Goal: Task Accomplishment & Management: Complete application form

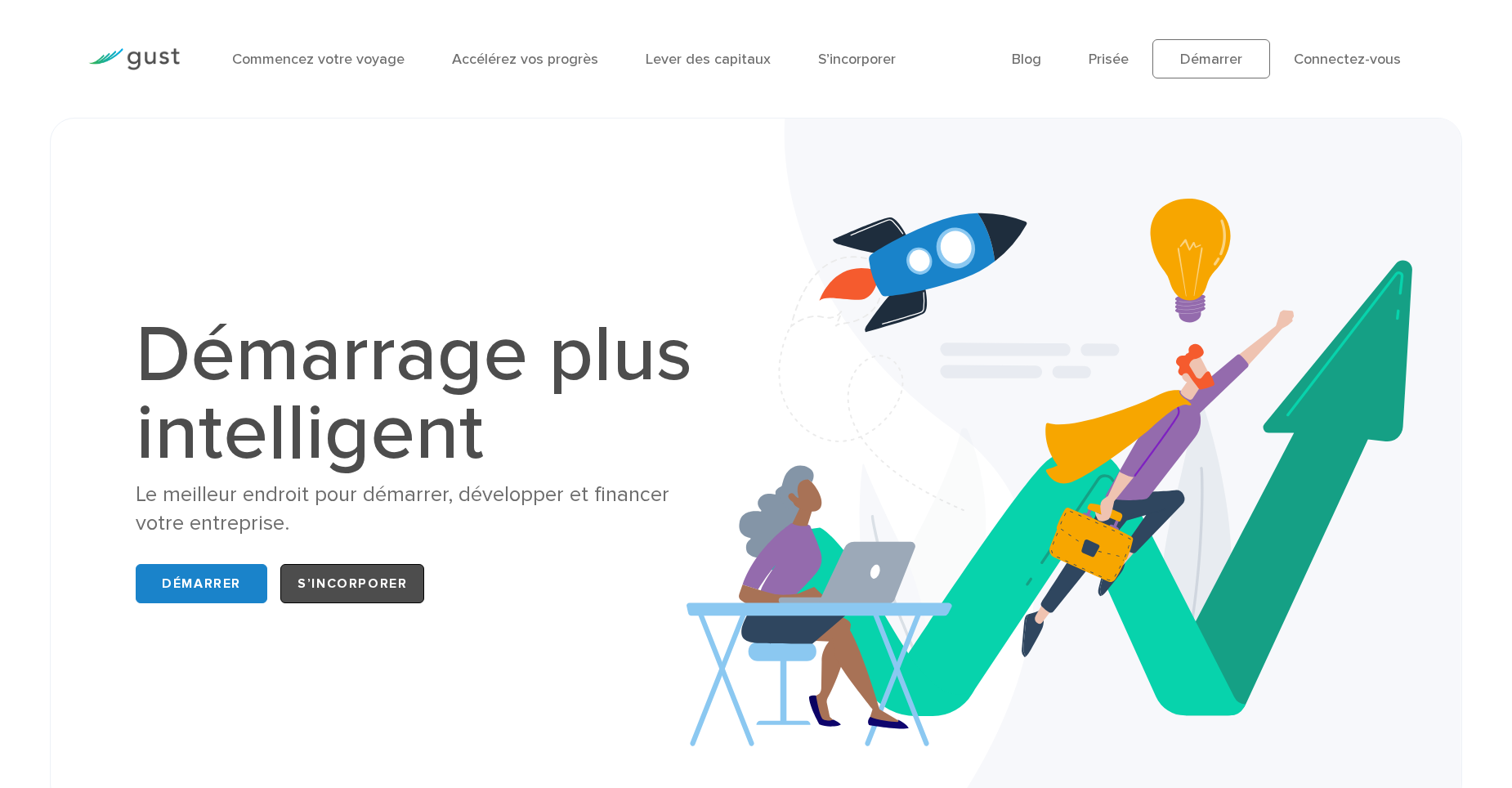
click at [332, 586] on link "S’incorporer" at bounding box center [352, 583] width 144 height 39
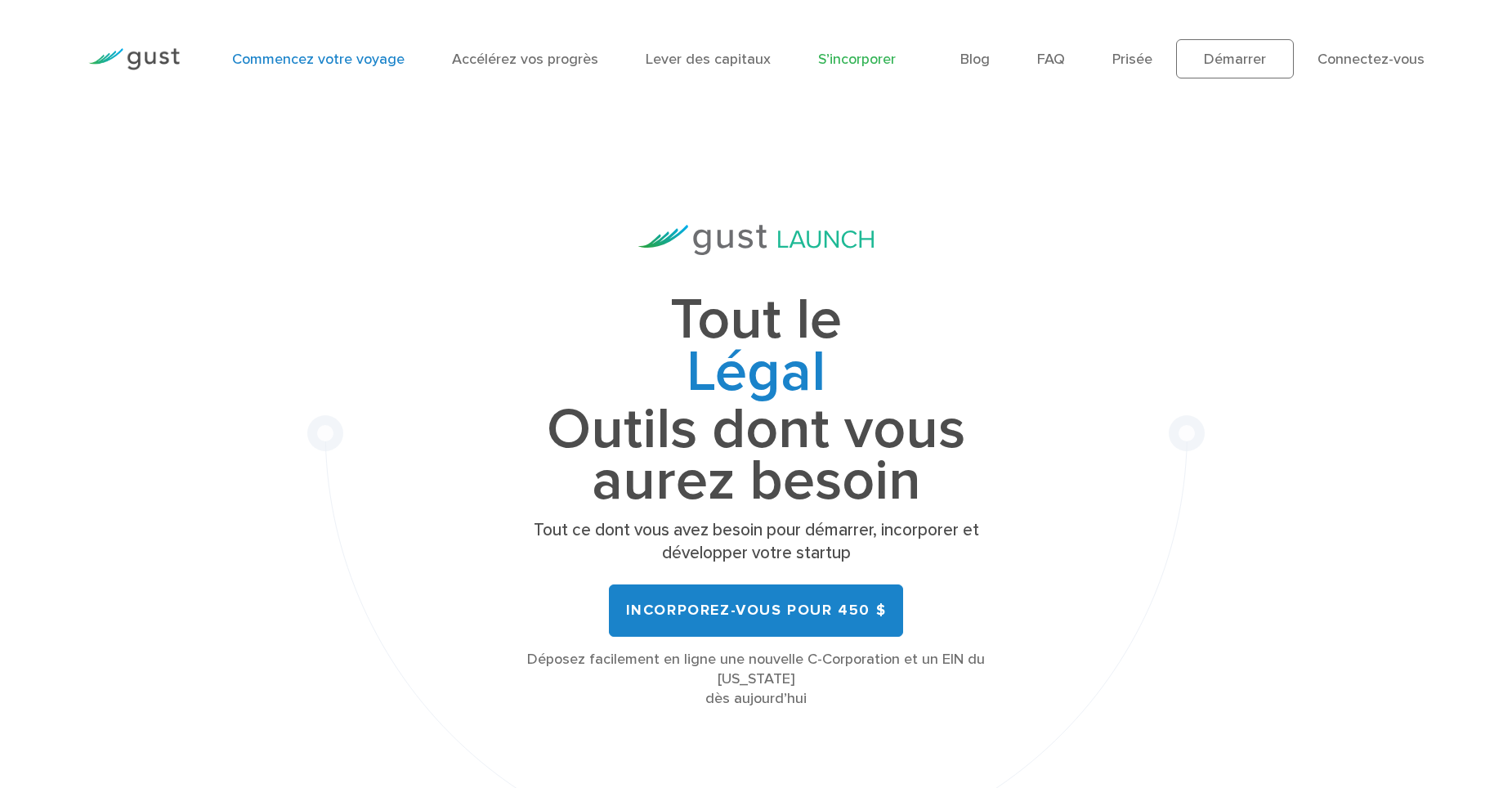
click at [327, 62] on link "Commencez votre voyage" at bounding box center [318, 59] width 173 height 17
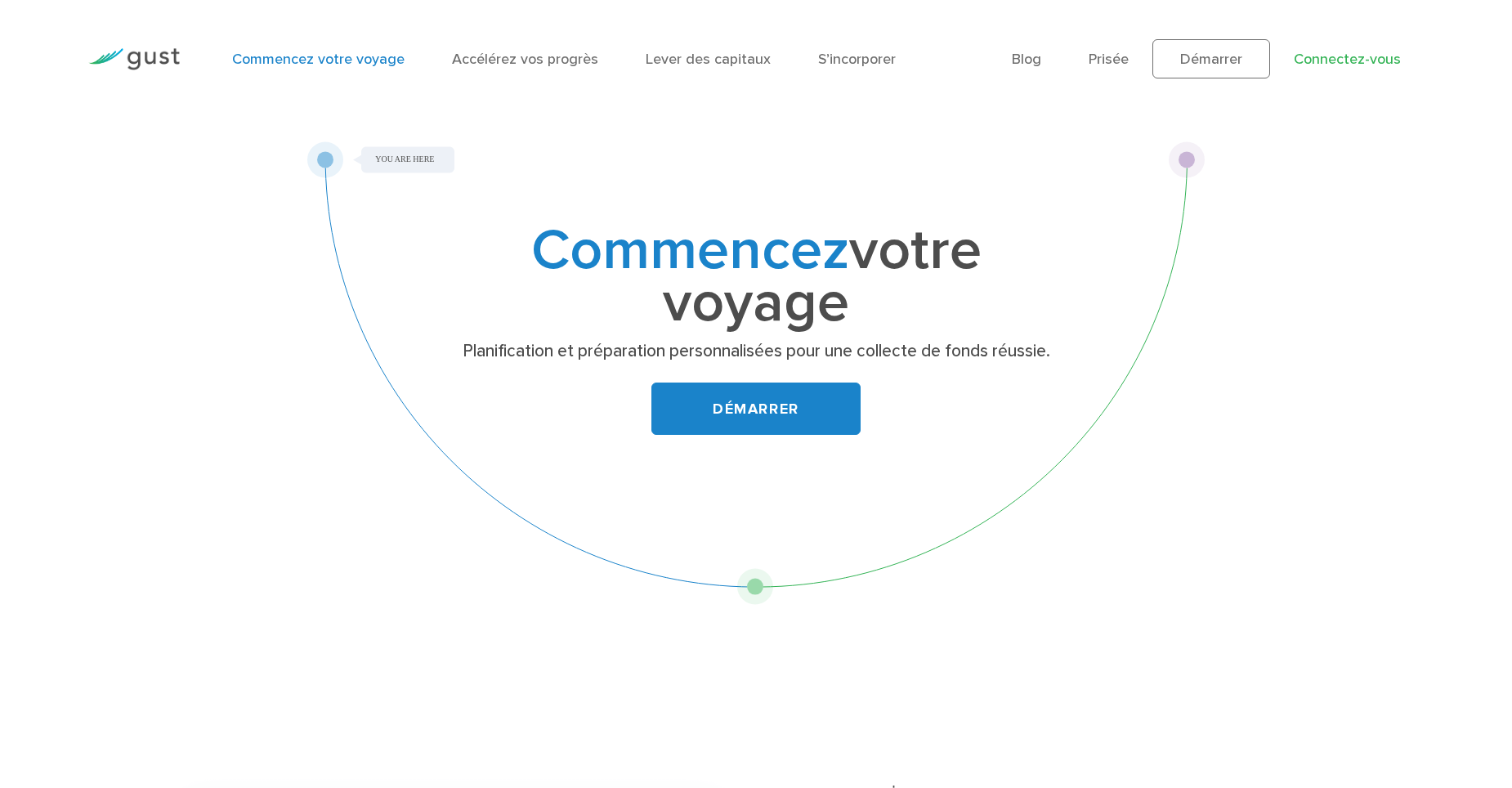
click at [1357, 57] on link "Connectez-vous" at bounding box center [1347, 59] width 107 height 17
